Goal: Information Seeking & Learning: Learn about a topic

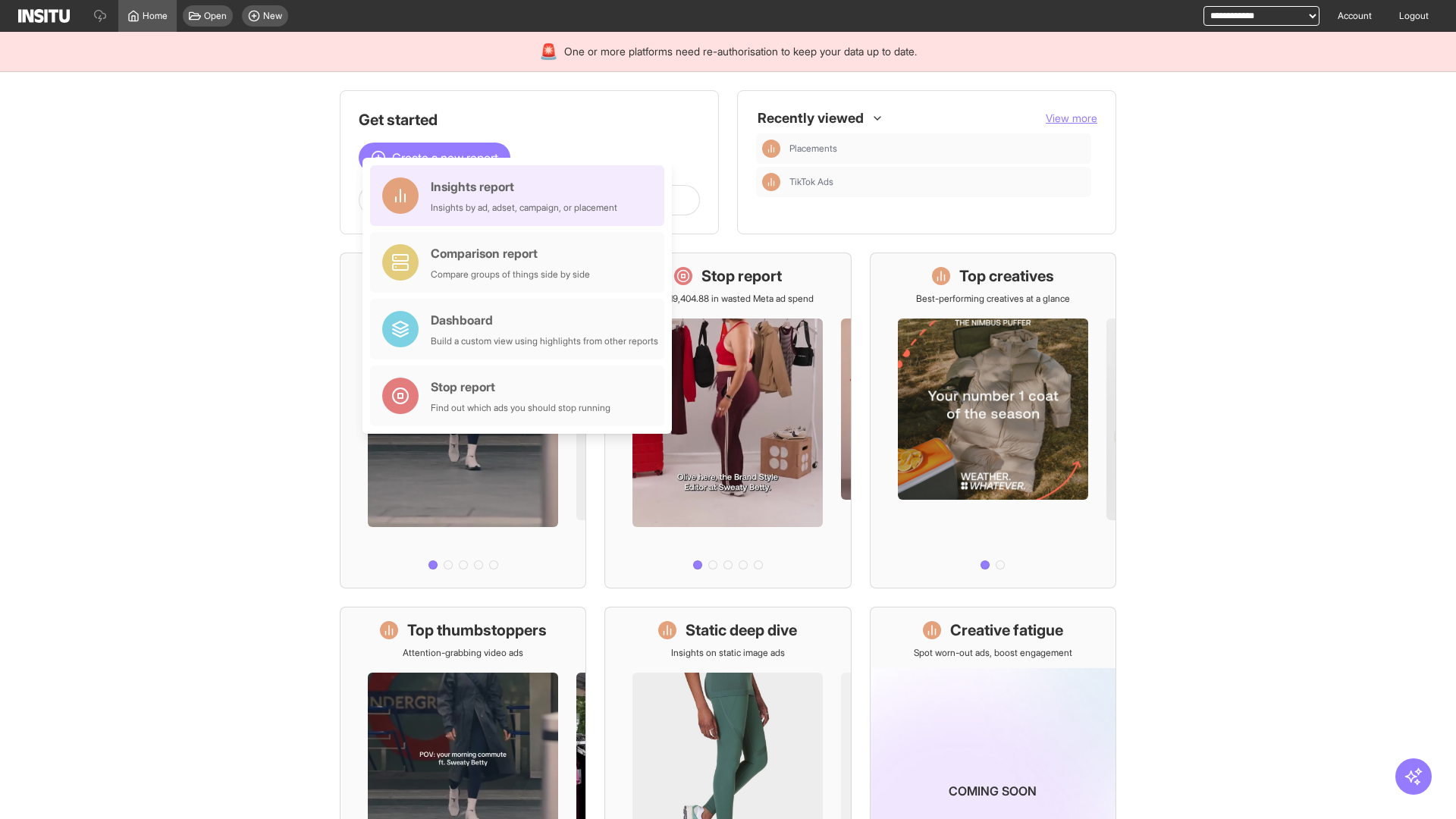
click at [521, 196] on div "Insights report Insights by ad, adset, campaign, or placement" at bounding box center [525, 196] width 187 height 36
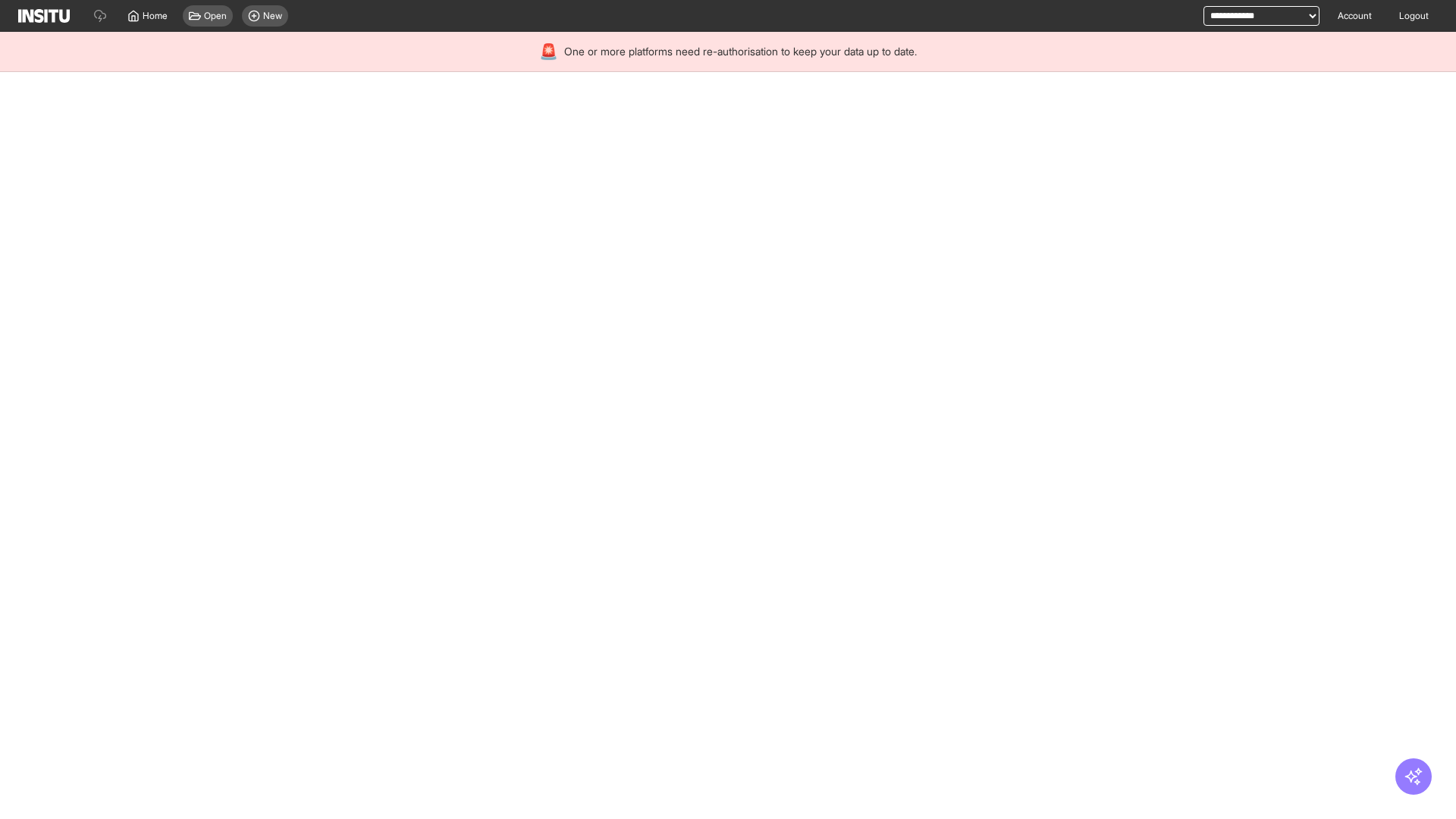
select select "**"
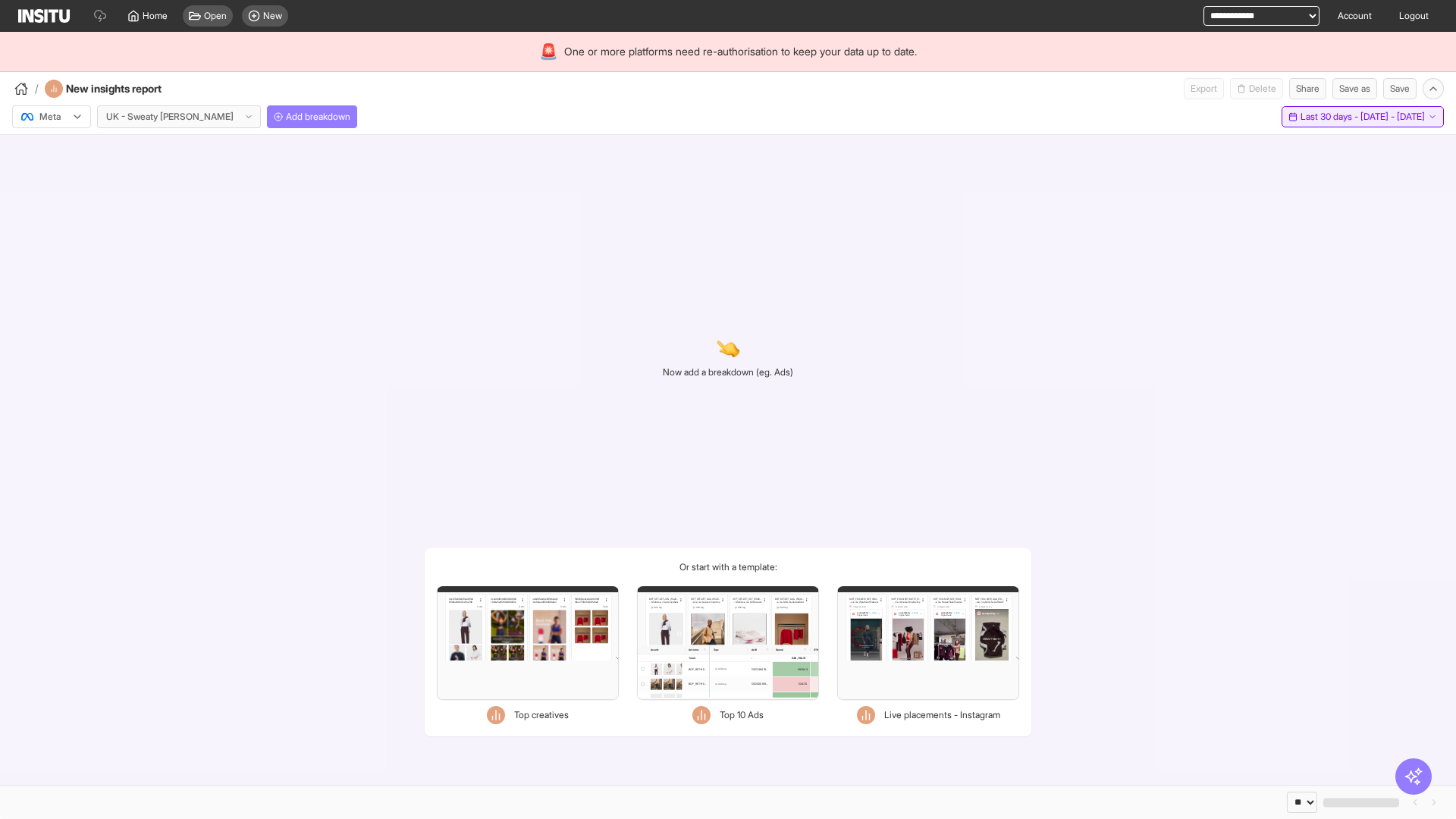
click at [1328, 117] on span "Last 30 days - [DATE] - [DATE]" at bounding box center [1363, 116] width 124 height 12
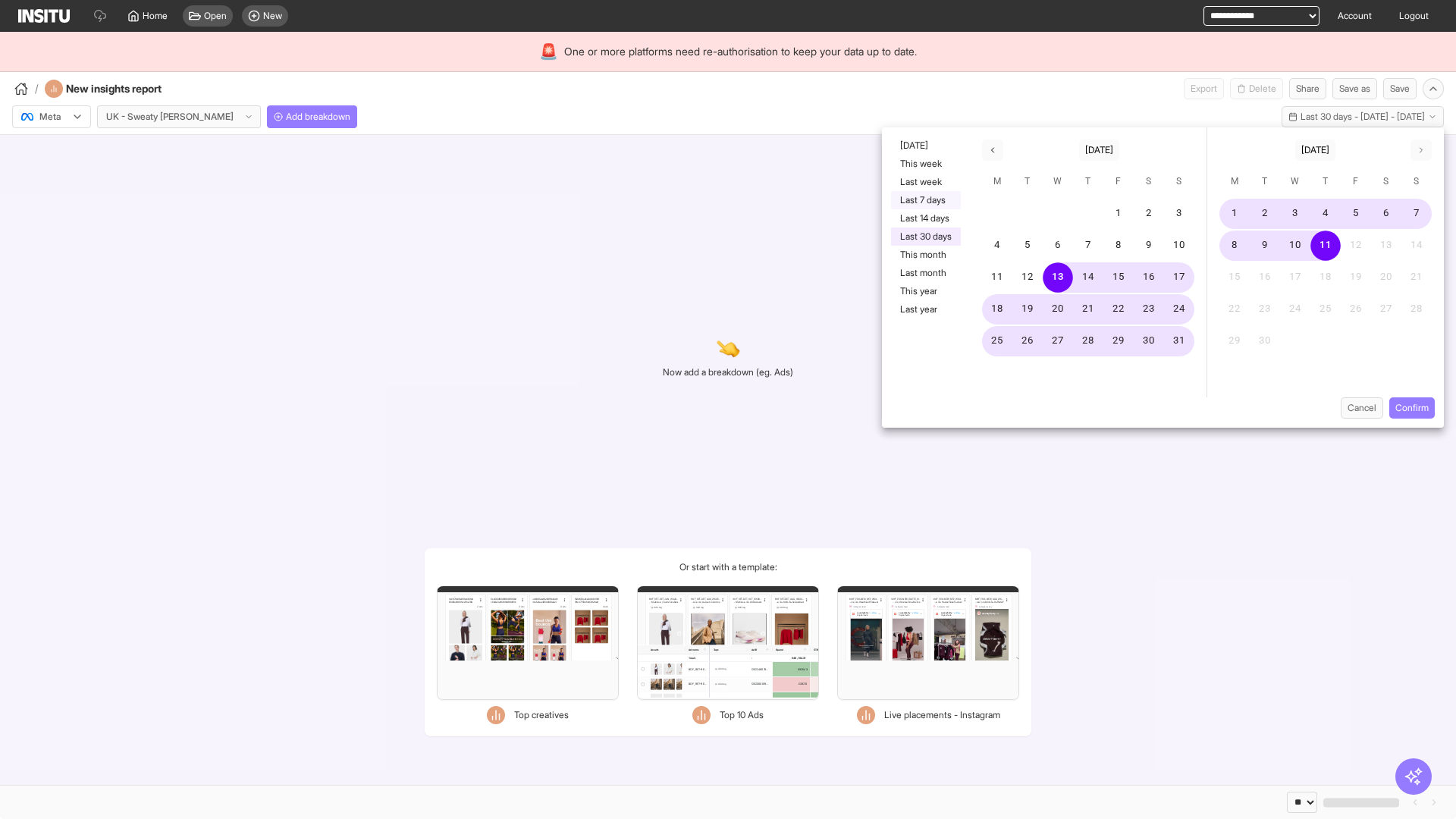
click at [925, 201] on button "Last 7 days" at bounding box center [926, 201] width 70 height 18
